Goal: Navigation & Orientation: Find specific page/section

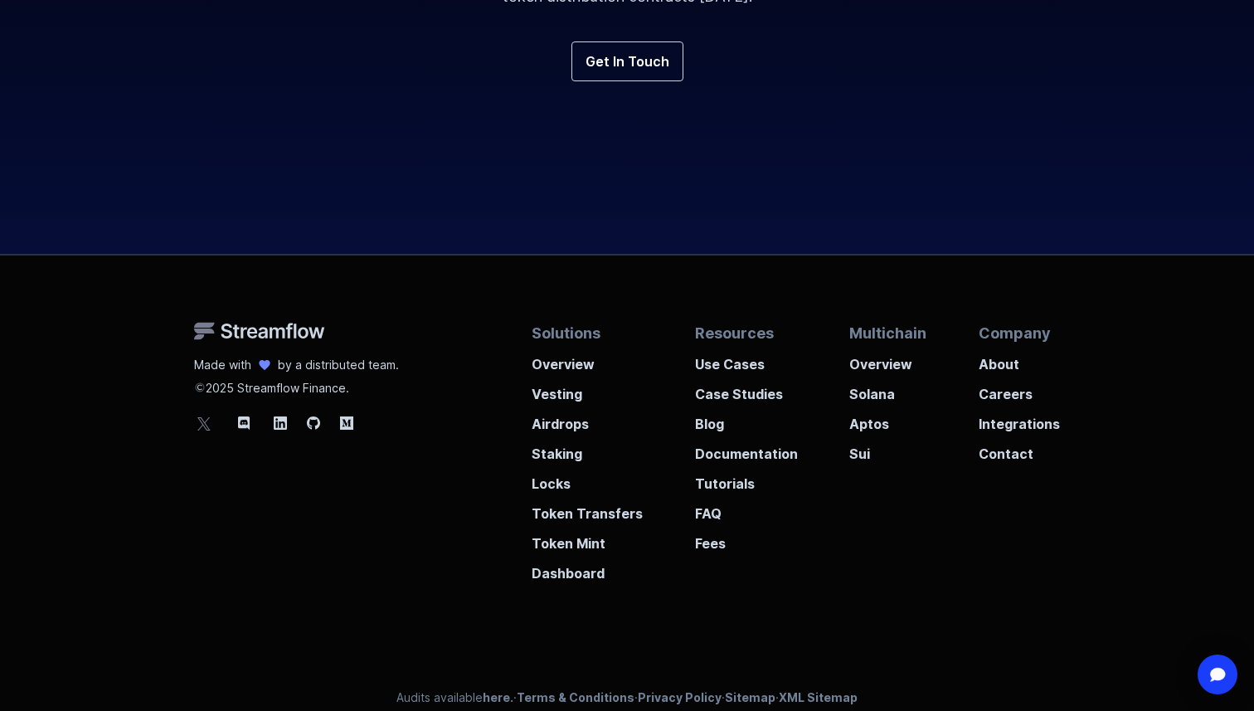
scroll to position [6201, 0]
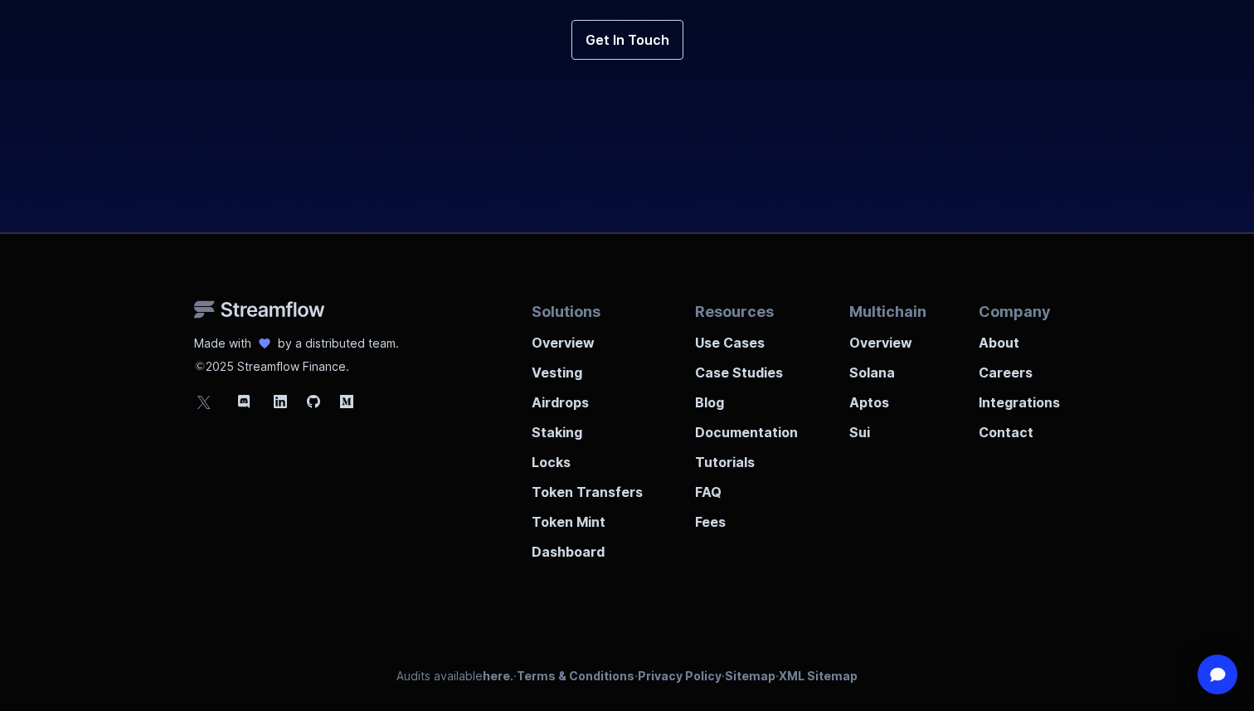
click at [370, 487] on div "Made with by a distributed team. 2025 Streamflow Finance. Solutions Overview Ve…" at bounding box center [626, 398] width 945 height 328
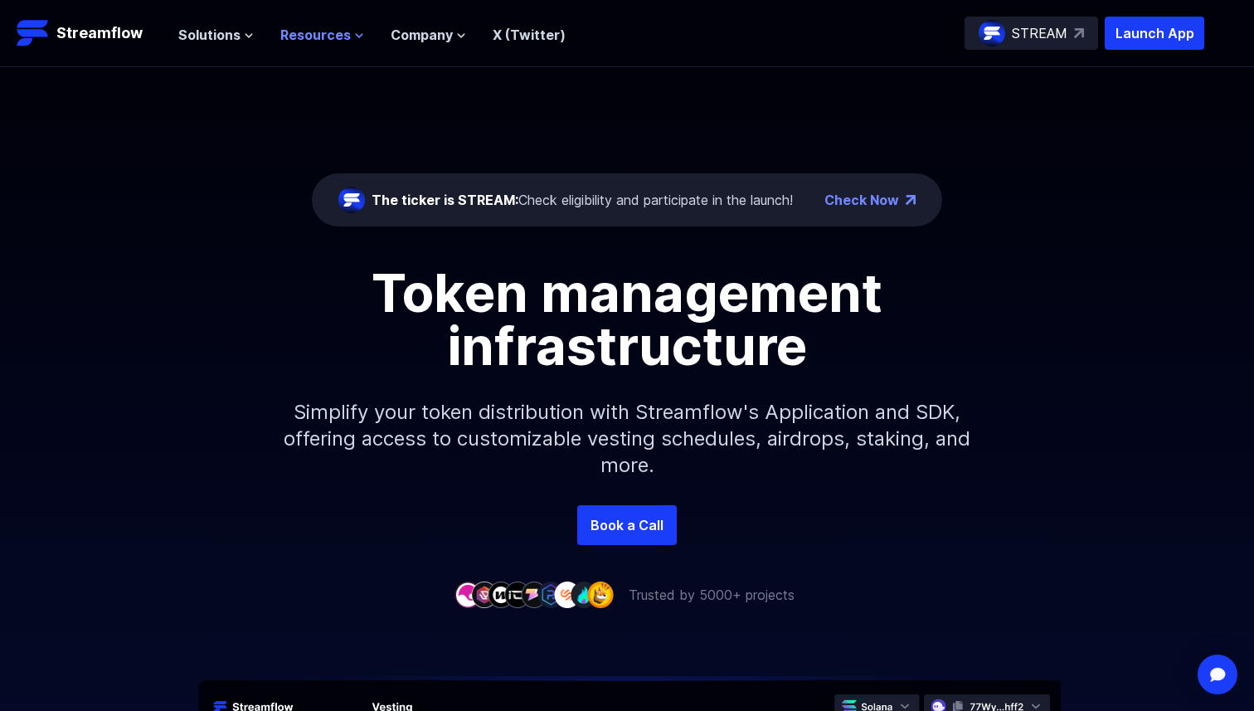
click at [334, 28] on span "Resources" at bounding box center [315, 35] width 70 height 20
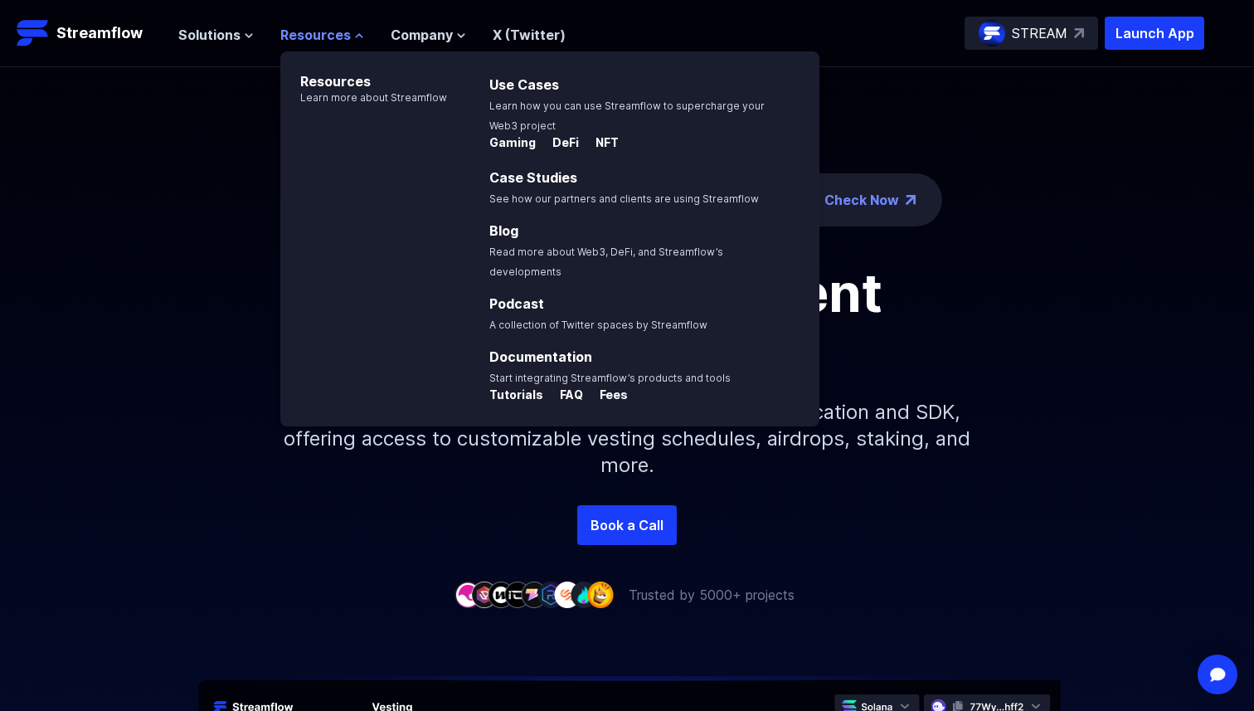
click at [334, 28] on span "Resources" at bounding box center [315, 35] width 70 height 20
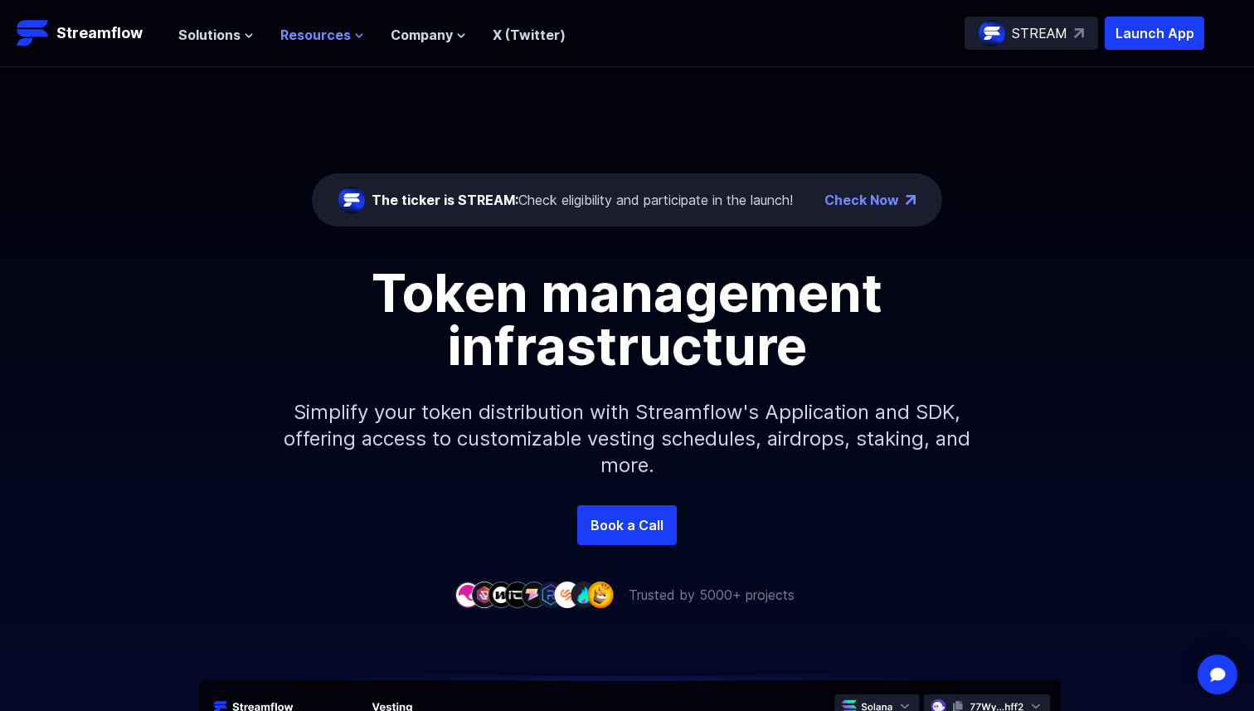
click at [334, 28] on span "Resources" at bounding box center [315, 35] width 70 height 20
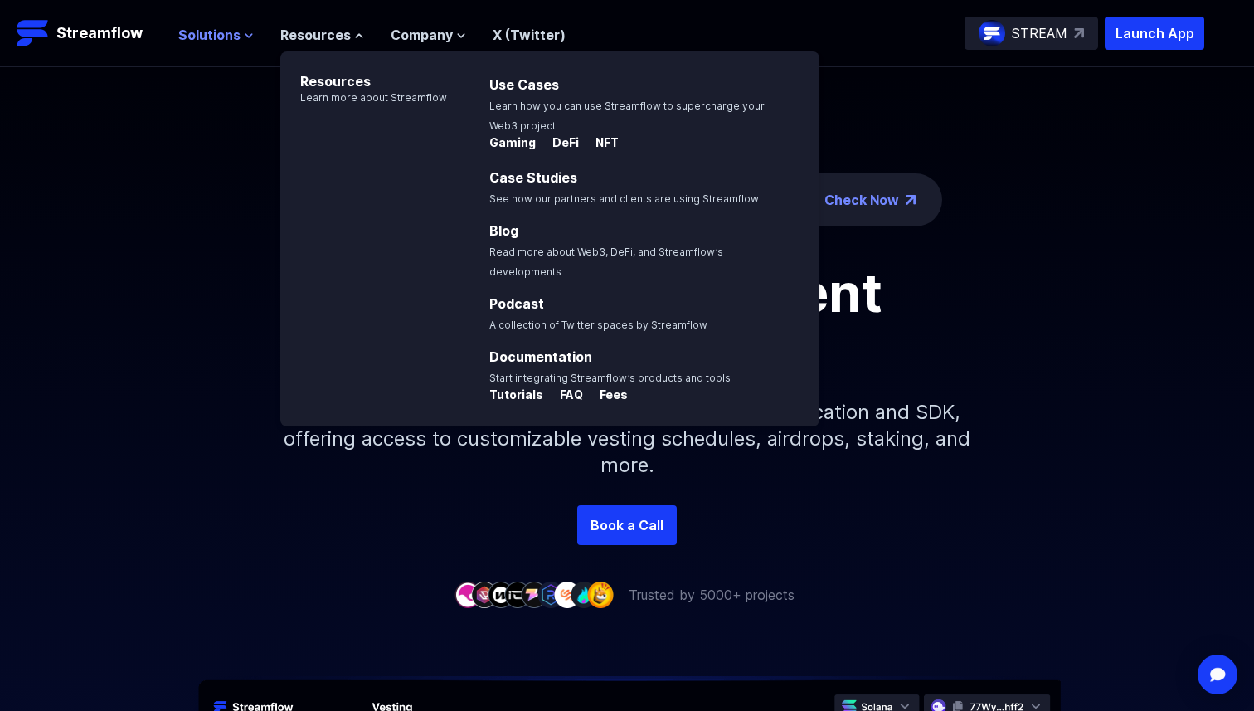
click at [207, 29] on span "Solutions" at bounding box center [209, 35] width 62 height 20
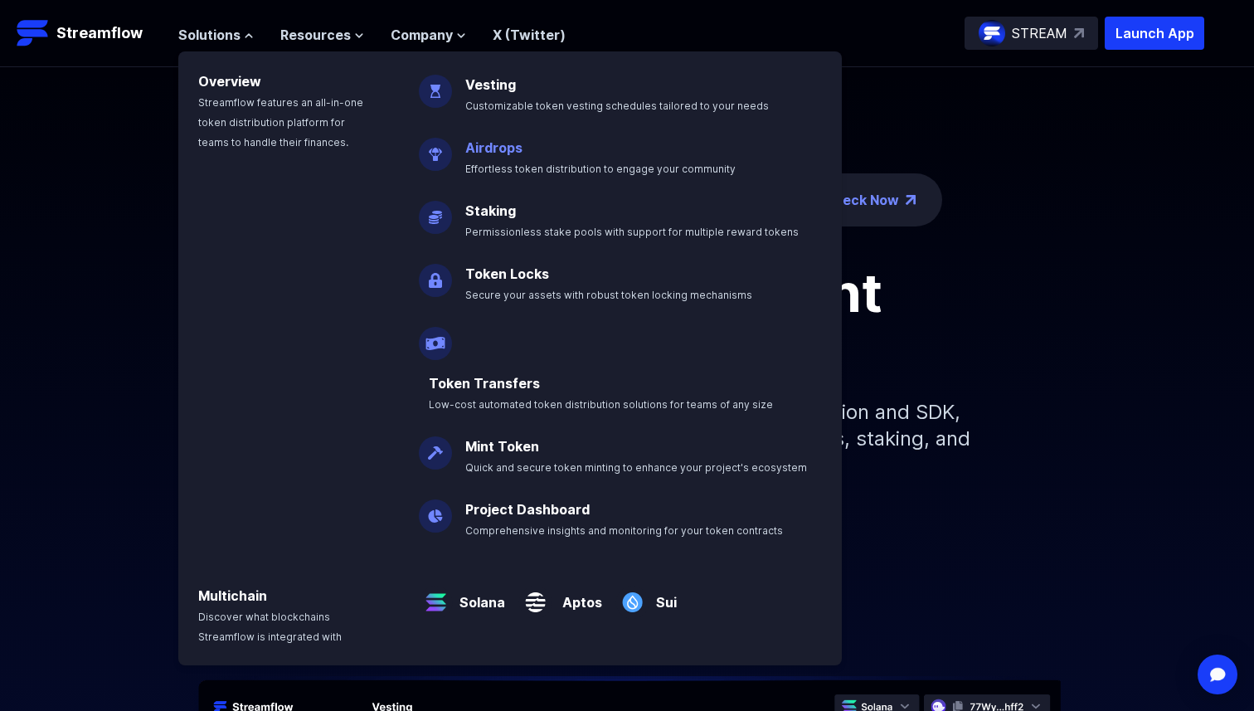
click at [506, 143] on link "Airdrops" at bounding box center [493, 147] width 57 height 17
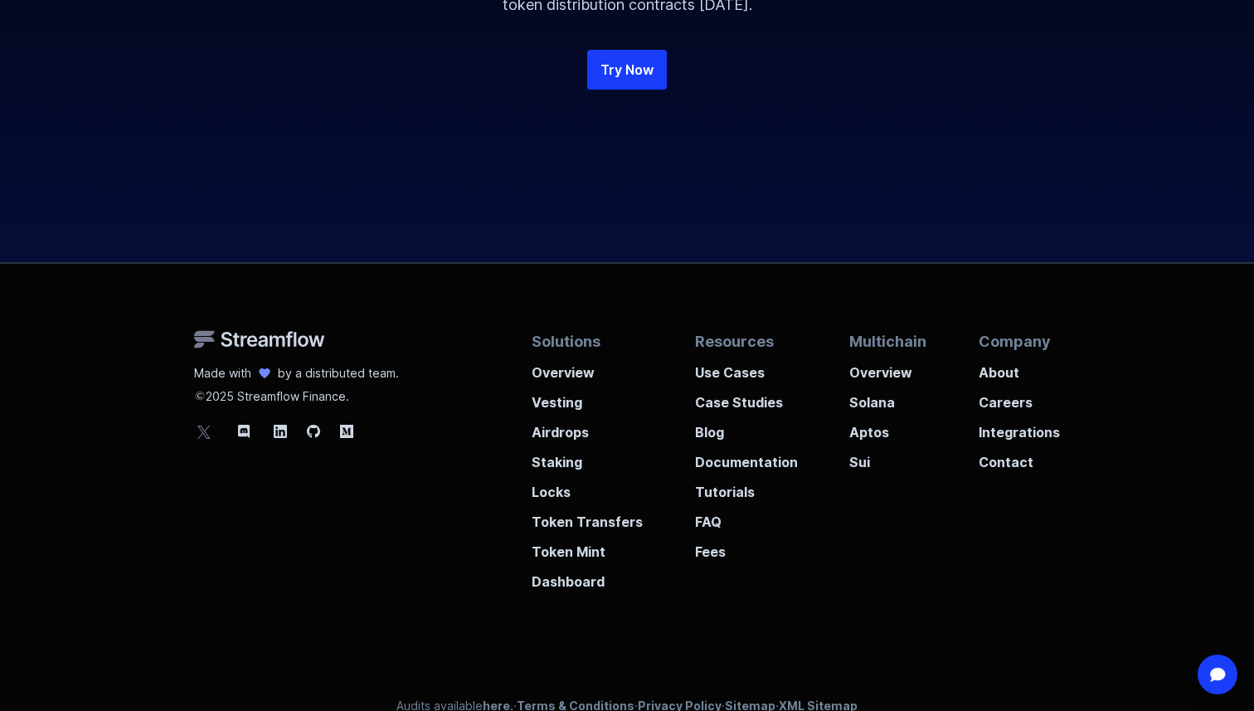
scroll to position [4321, 0]
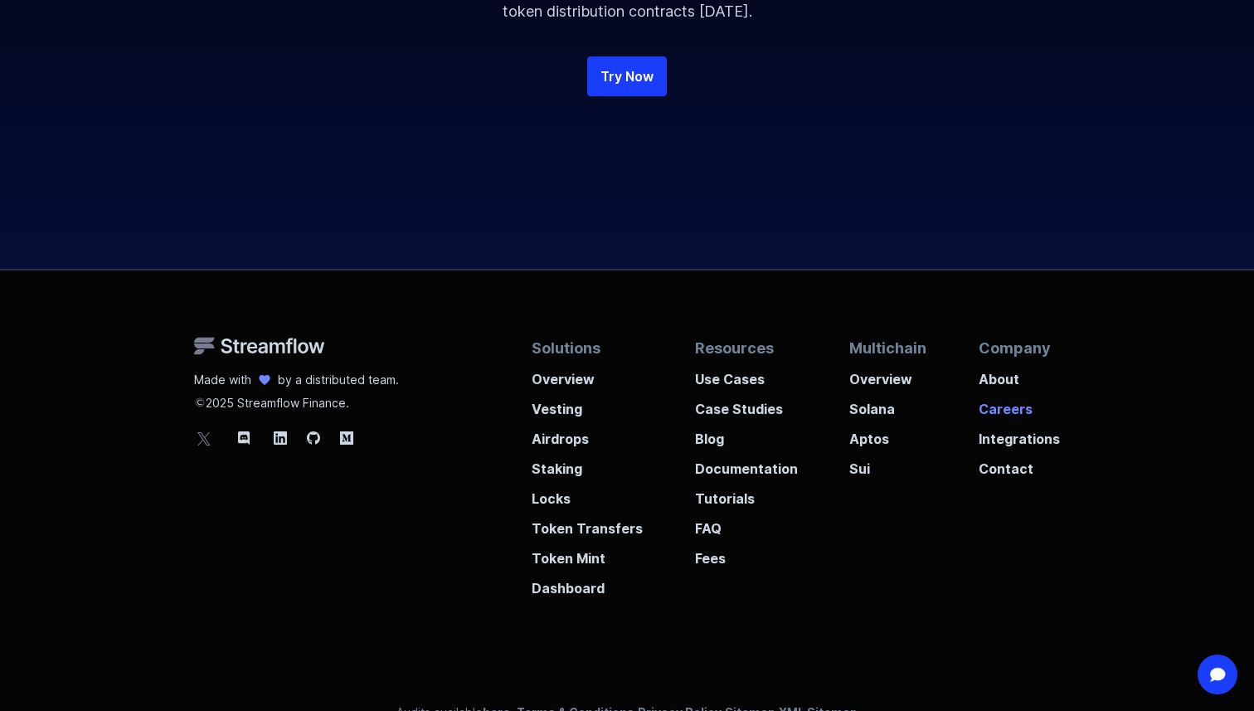
click at [1007, 406] on p "Careers" at bounding box center [1018, 404] width 81 height 30
